Goal: Find specific page/section: Find specific page/section

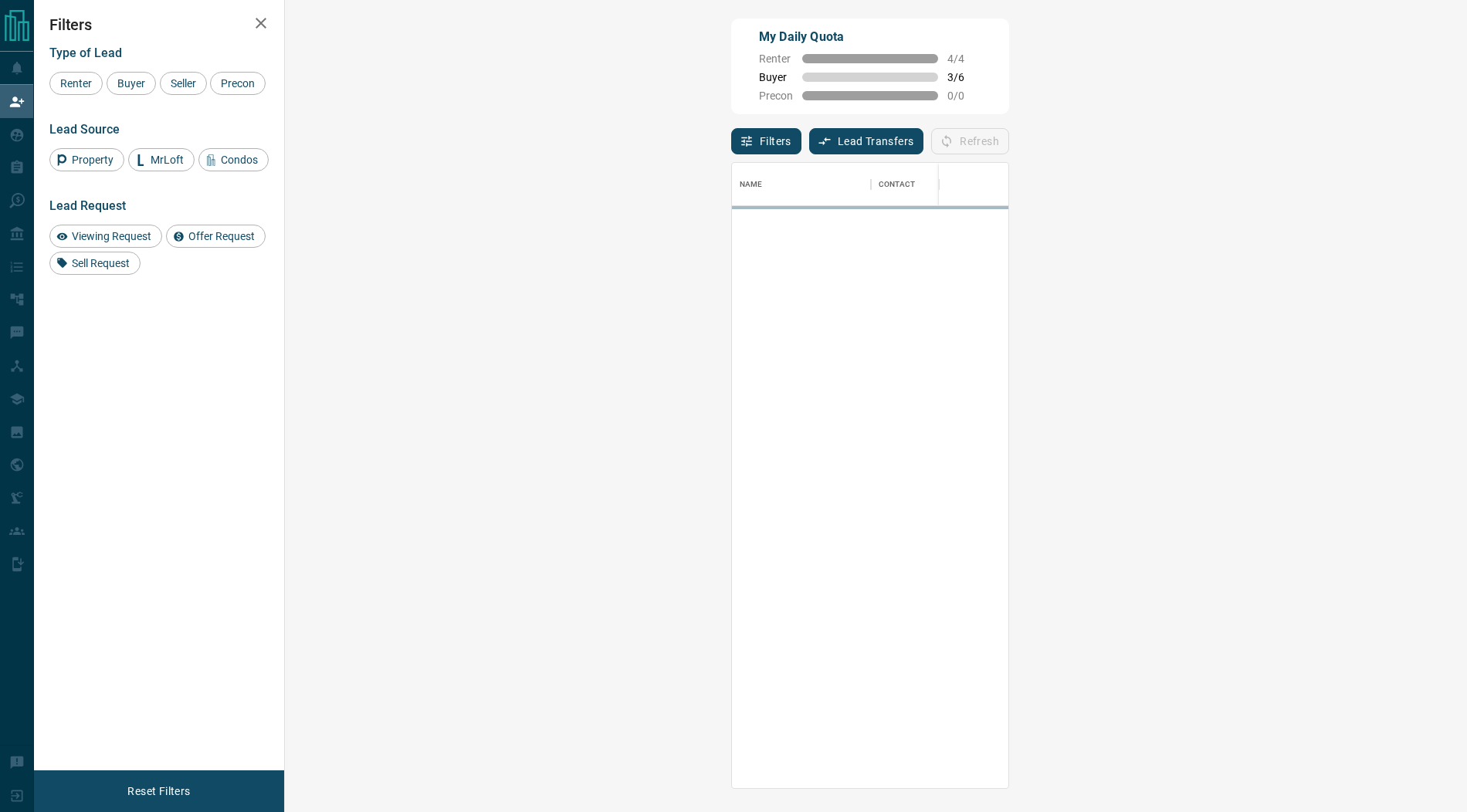
scroll to position [625, 1149]
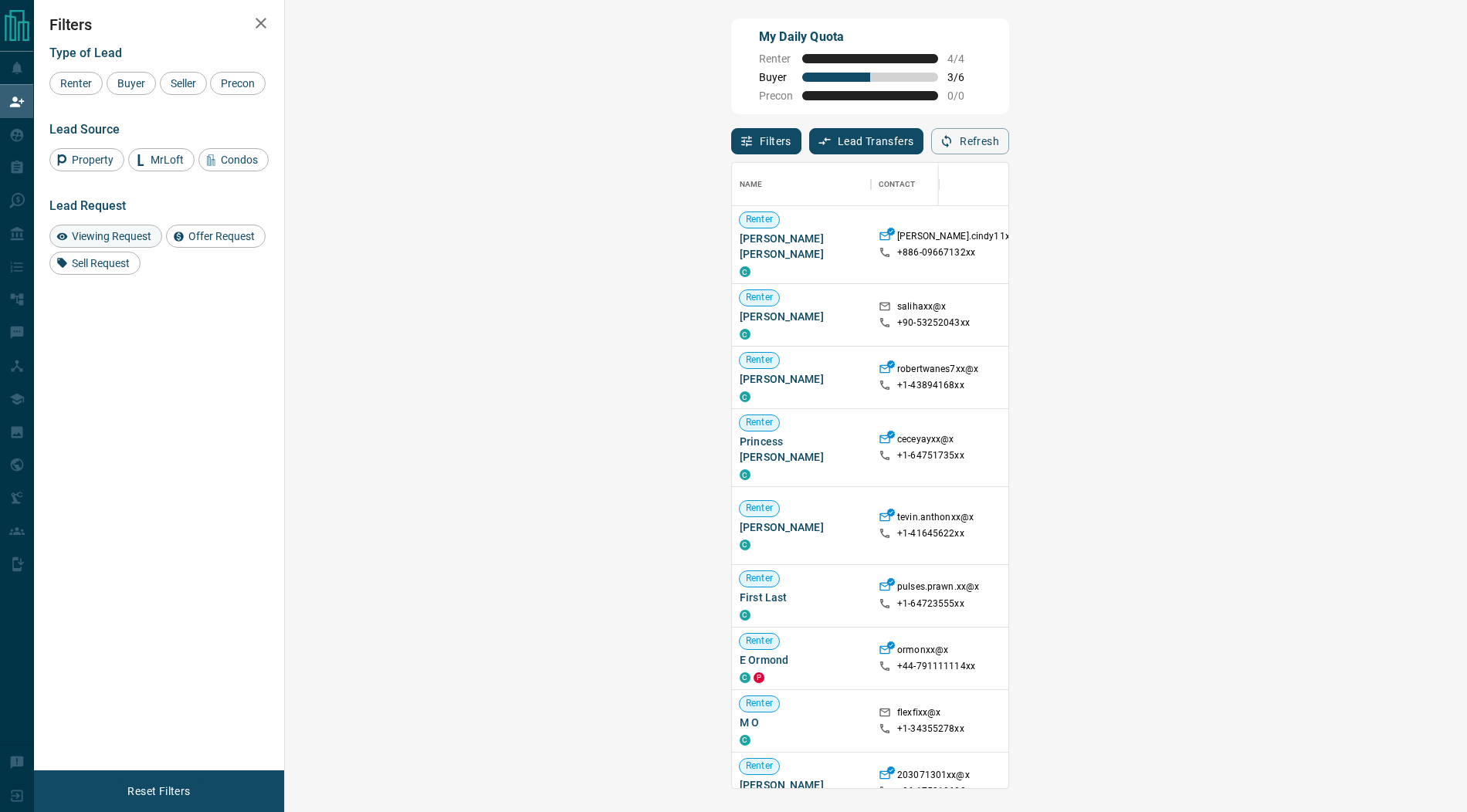
drag, startPoint x: 101, startPoint y: 233, endPoint x: 114, endPoint y: 232, distance: 13.0
click at [101, 233] on span "Viewing Request" at bounding box center [111, 236] width 91 height 12
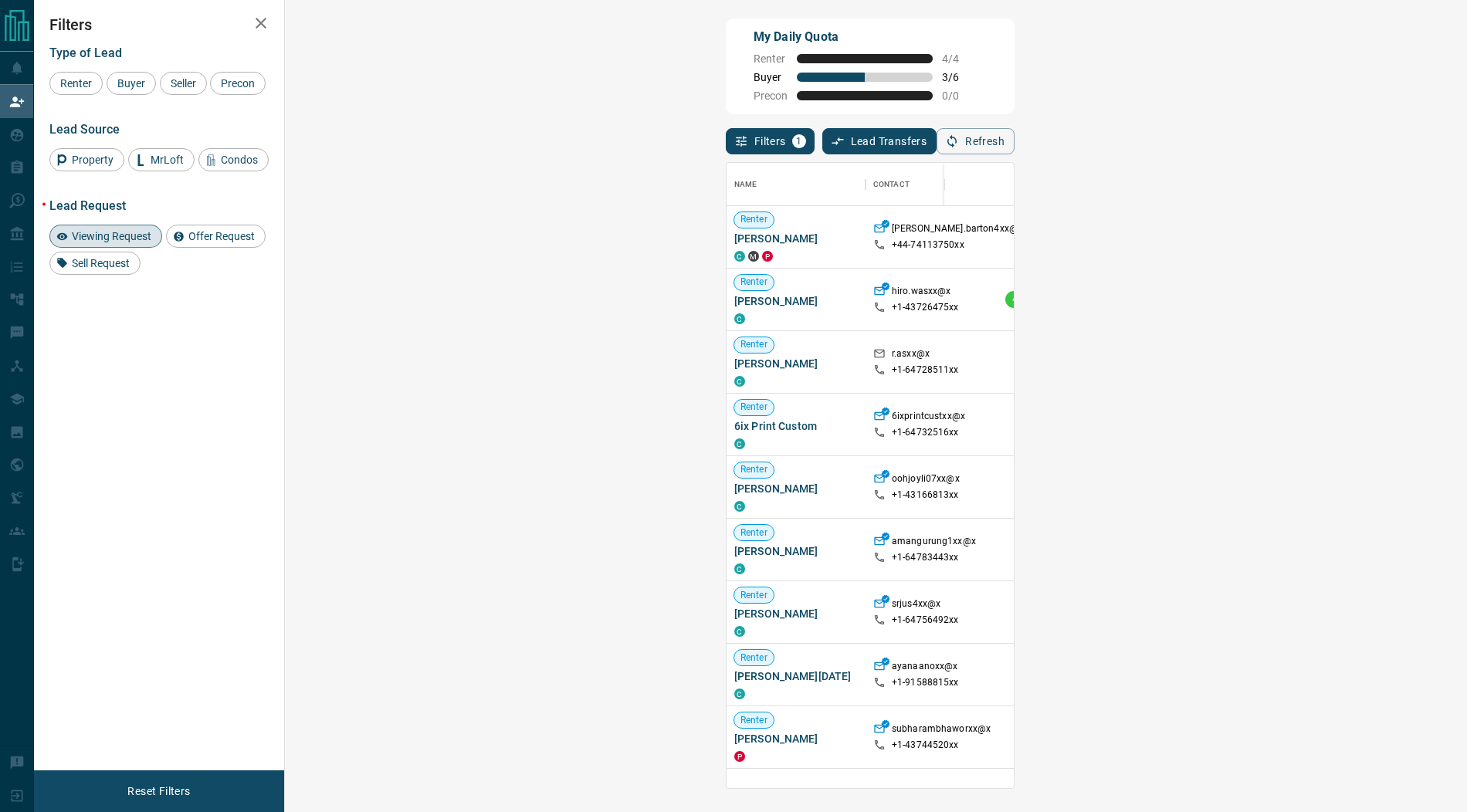
click at [1322, 232] on span "Viewing Request ( 1 )" at bounding box center [1365, 236] width 85 height 11
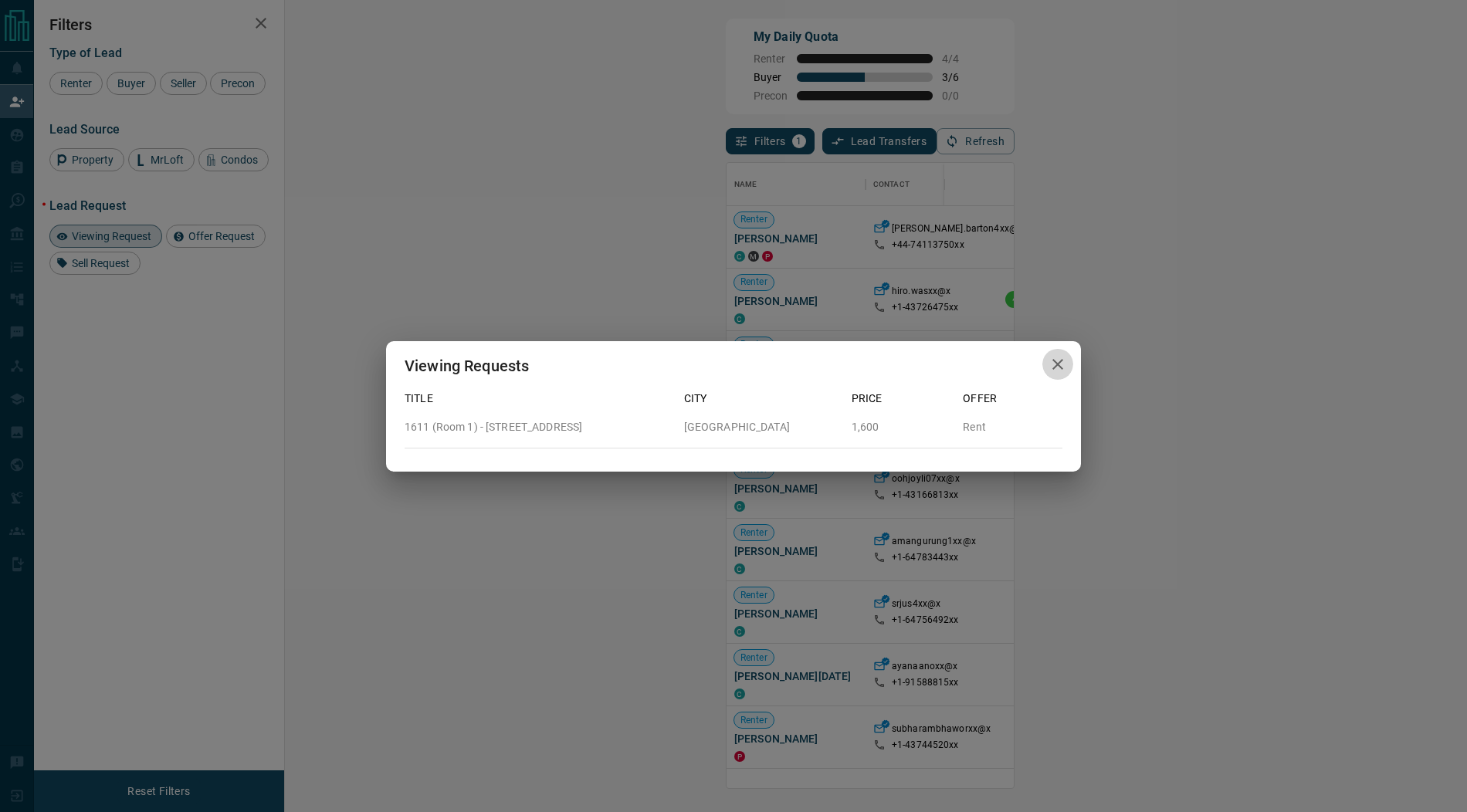
click at [1062, 361] on icon "button" at bounding box center [1058, 364] width 19 height 19
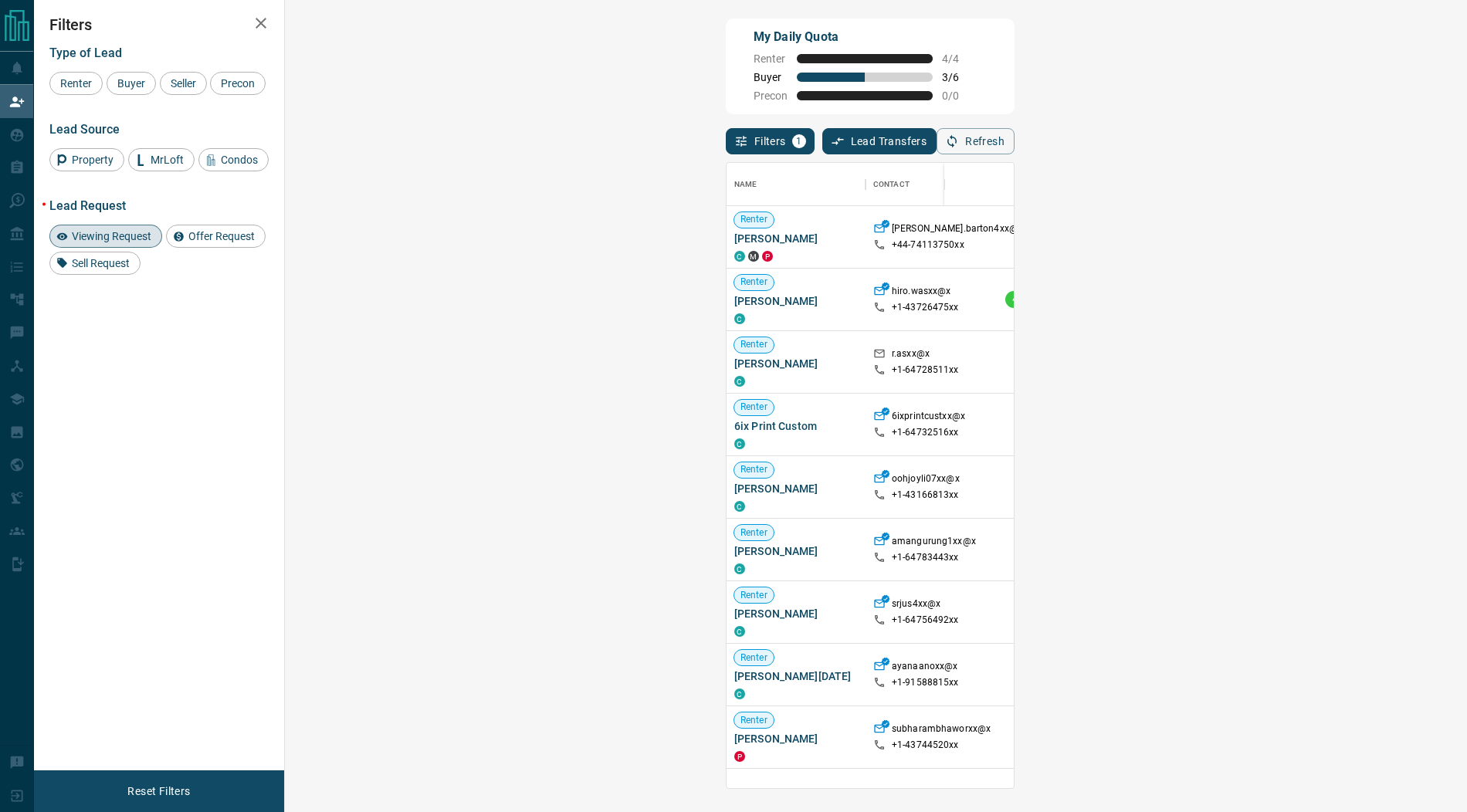
click at [135, 230] on span "Viewing Request" at bounding box center [111, 236] width 91 height 12
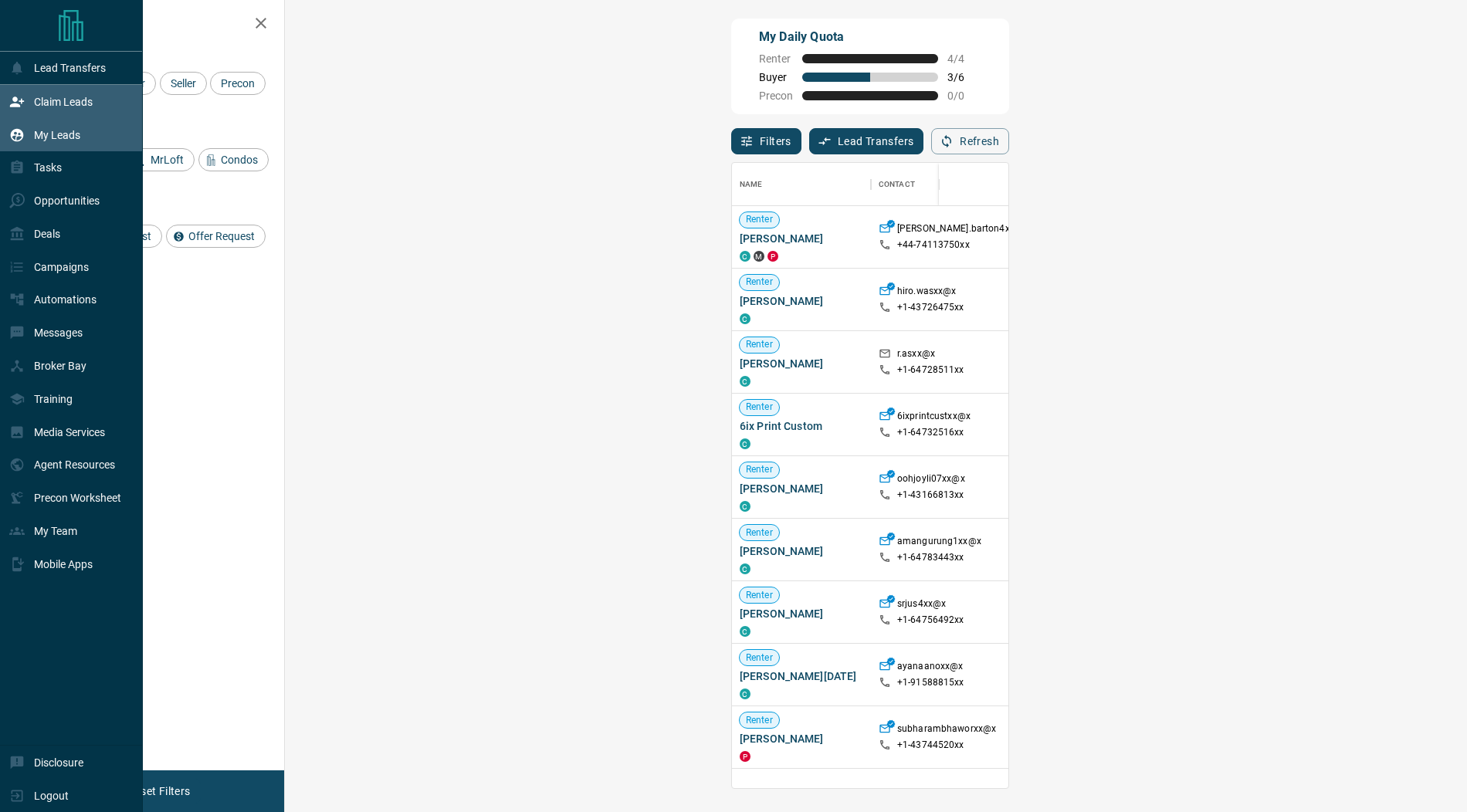
click at [25, 125] on div "My Leads" at bounding box center [44, 134] width 71 height 25
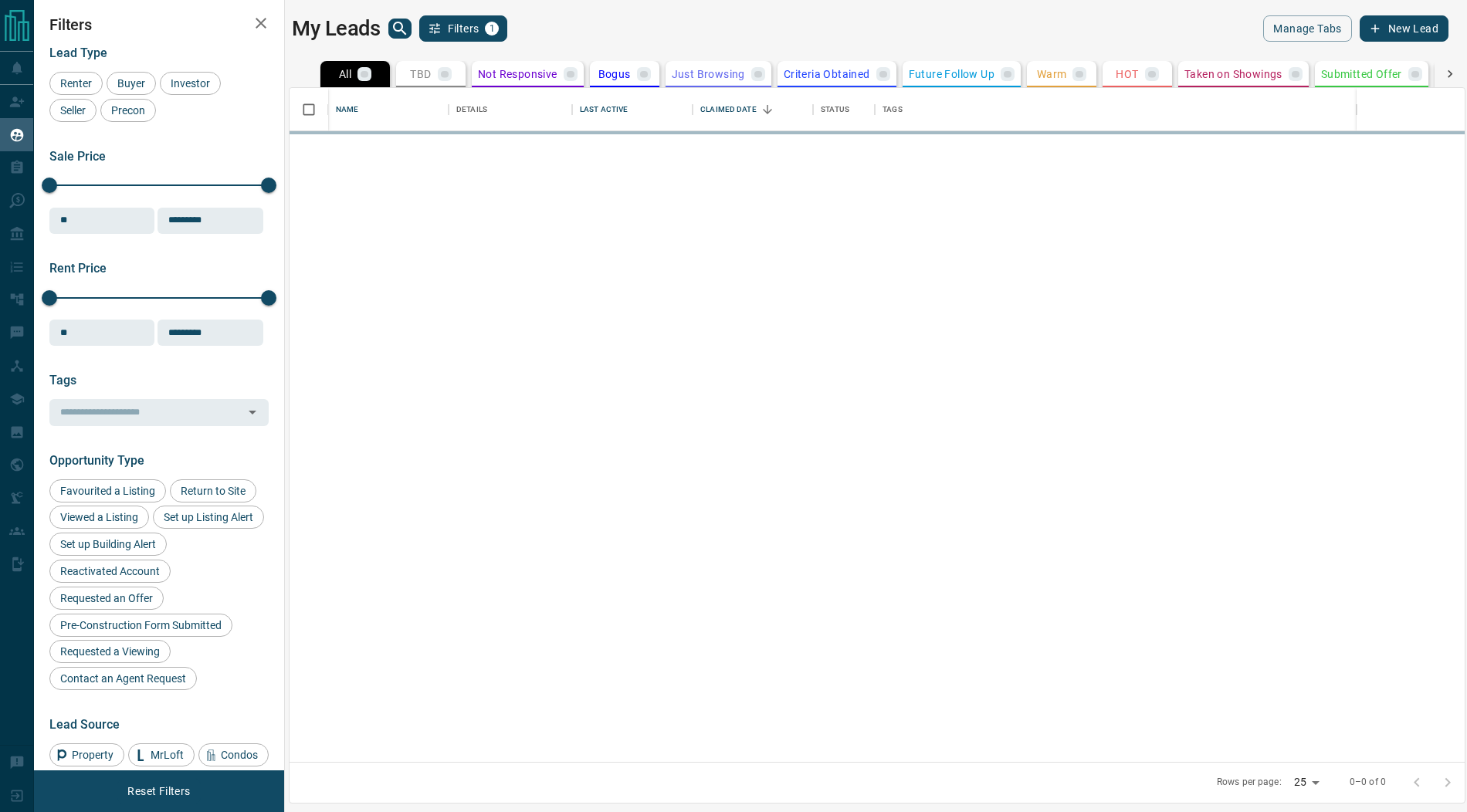
scroll to position [675, 1175]
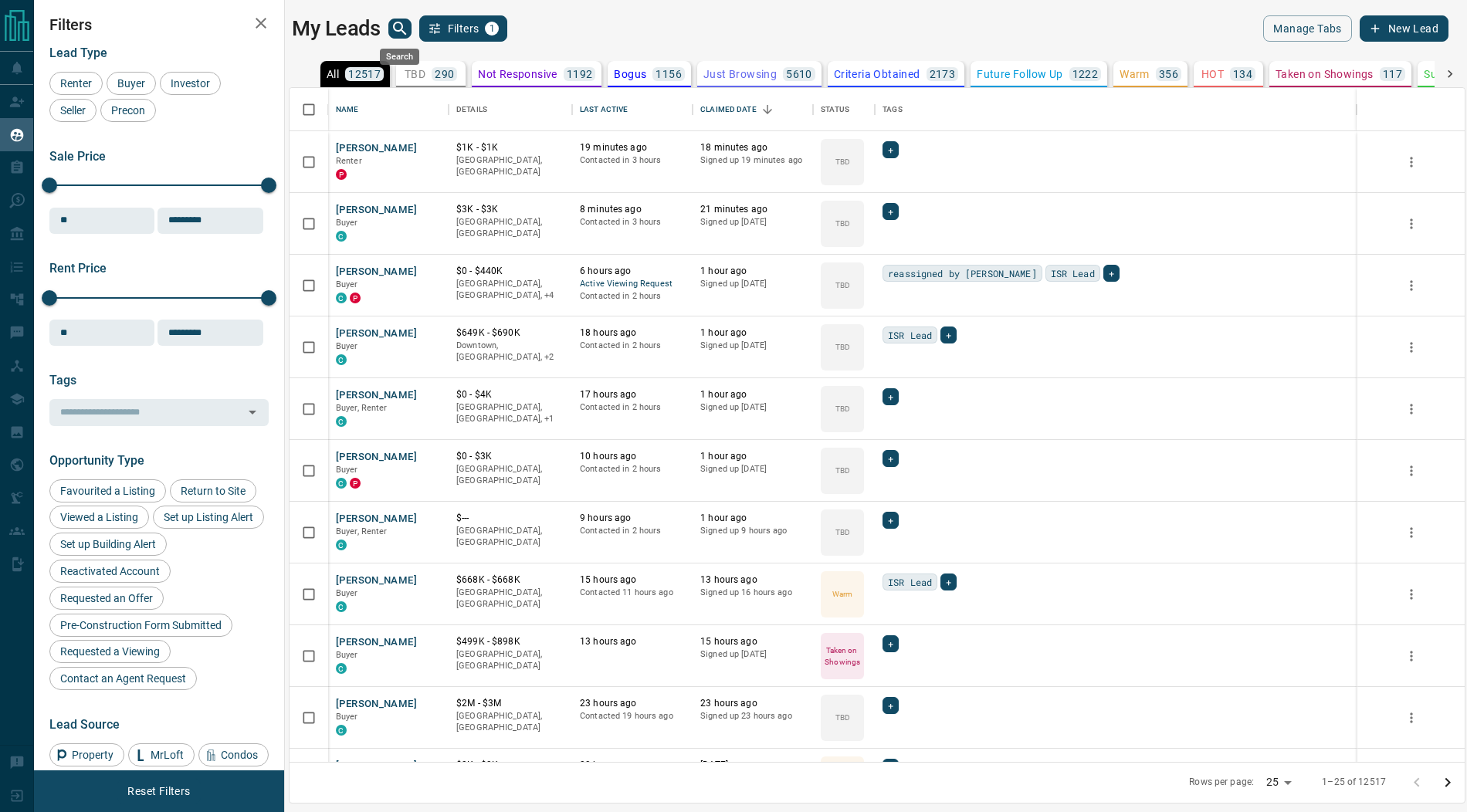
click at [401, 31] on icon "search button" at bounding box center [400, 28] width 13 height 13
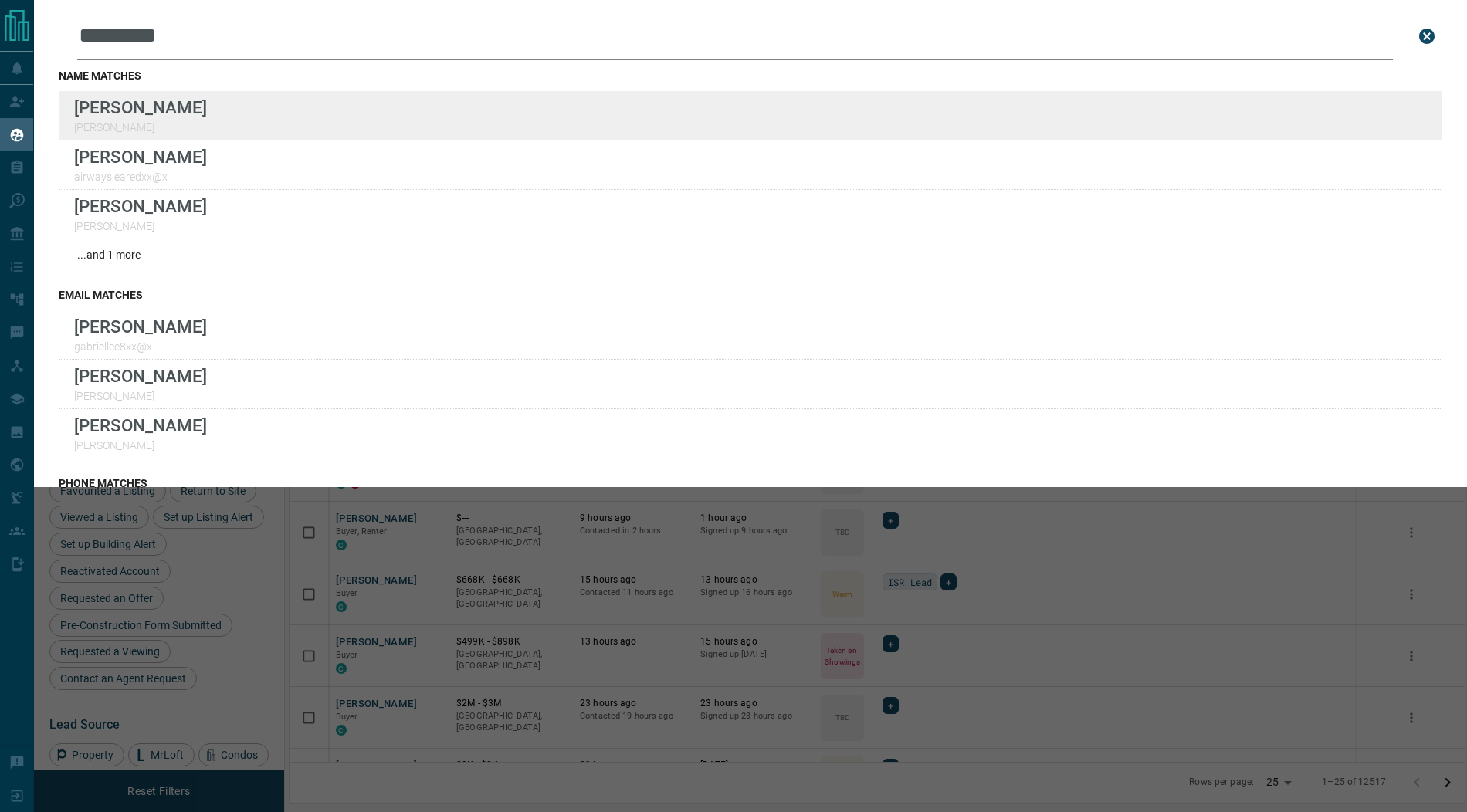
type input "*********"
click at [0, 0] on div "Lead Transfers Claim Leads My Leads Tasks Opportunities Deals Campaigns Automat…" at bounding box center [733, 396] width 1467 height 792
